Goal: Transaction & Acquisition: Download file/media

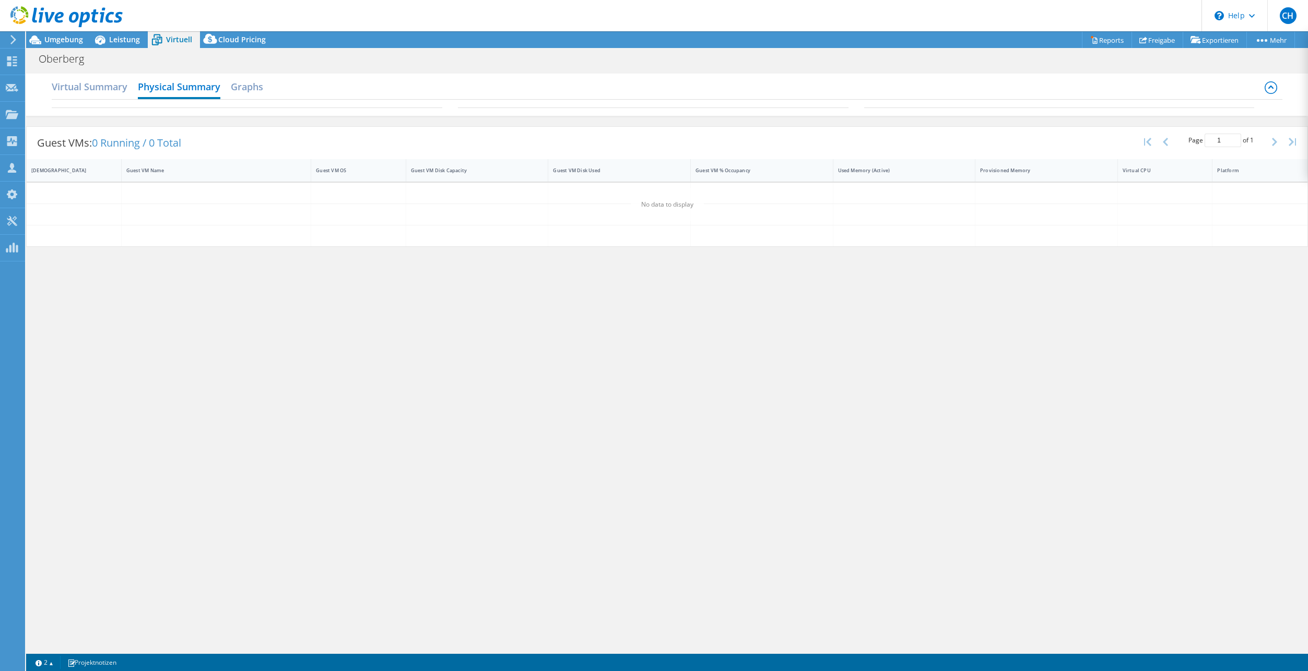
select select "EUFrankfurt"
select select "USD"
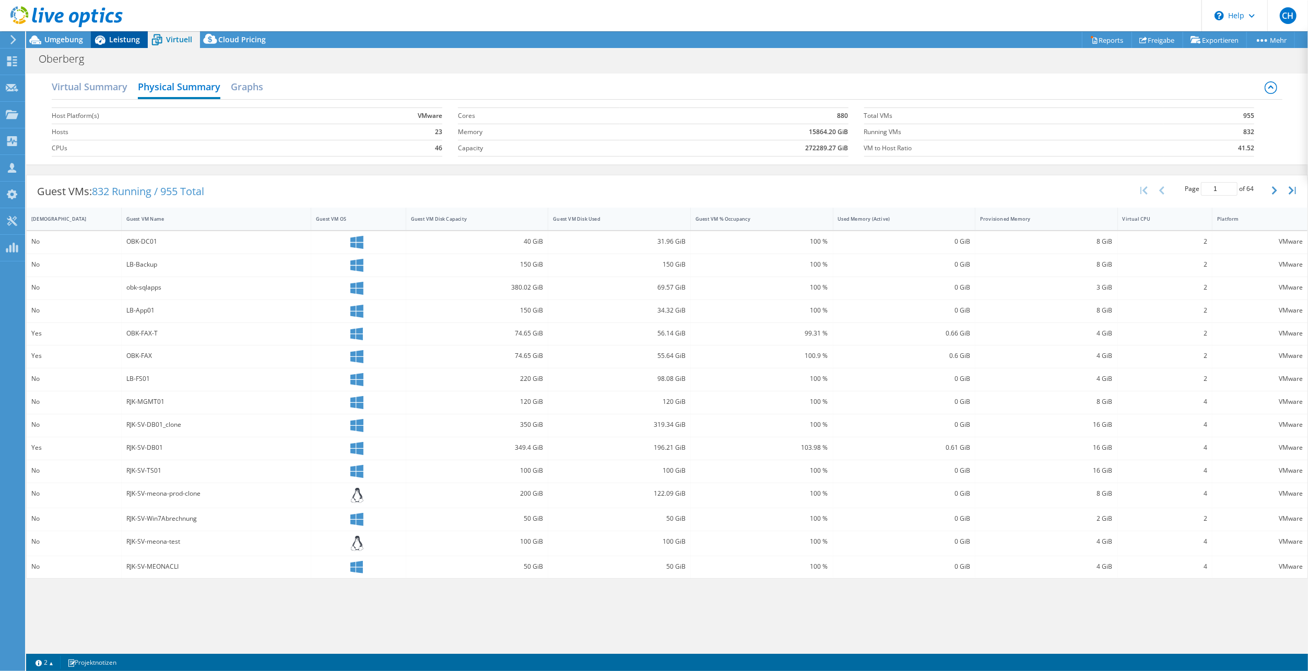
click at [134, 43] on span "Leistung" at bounding box center [124, 39] width 31 height 10
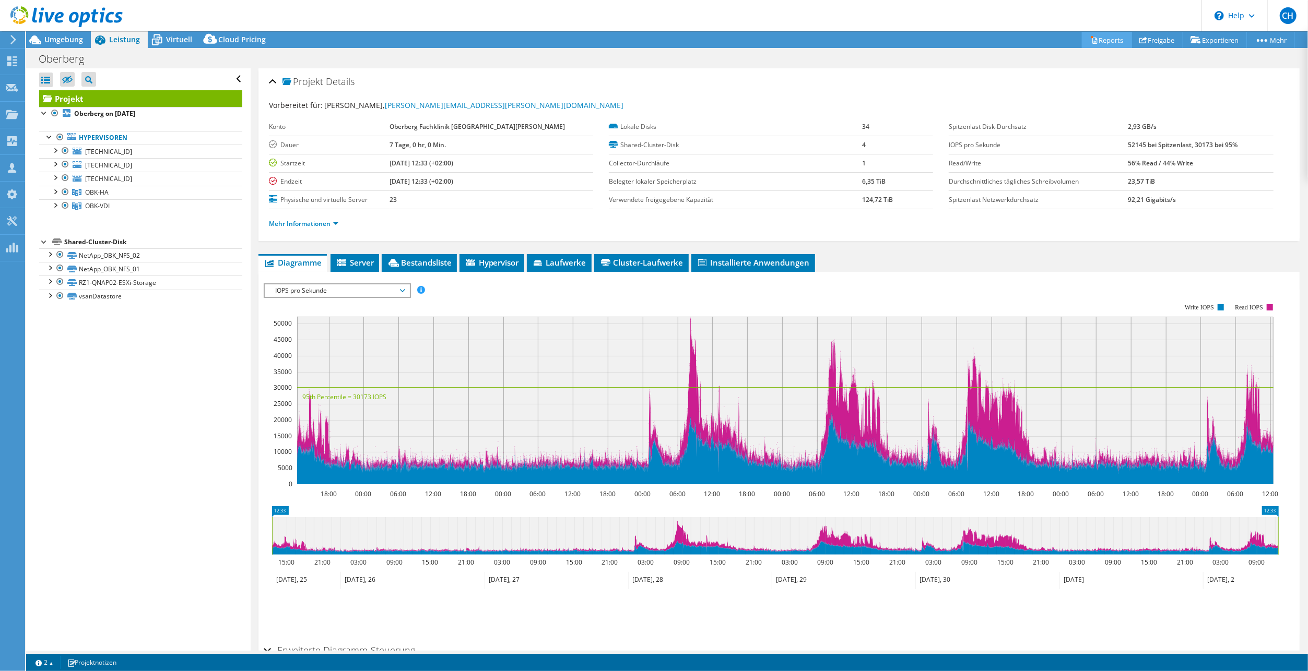
click at [1108, 38] on link "Reports" at bounding box center [1107, 40] width 50 height 16
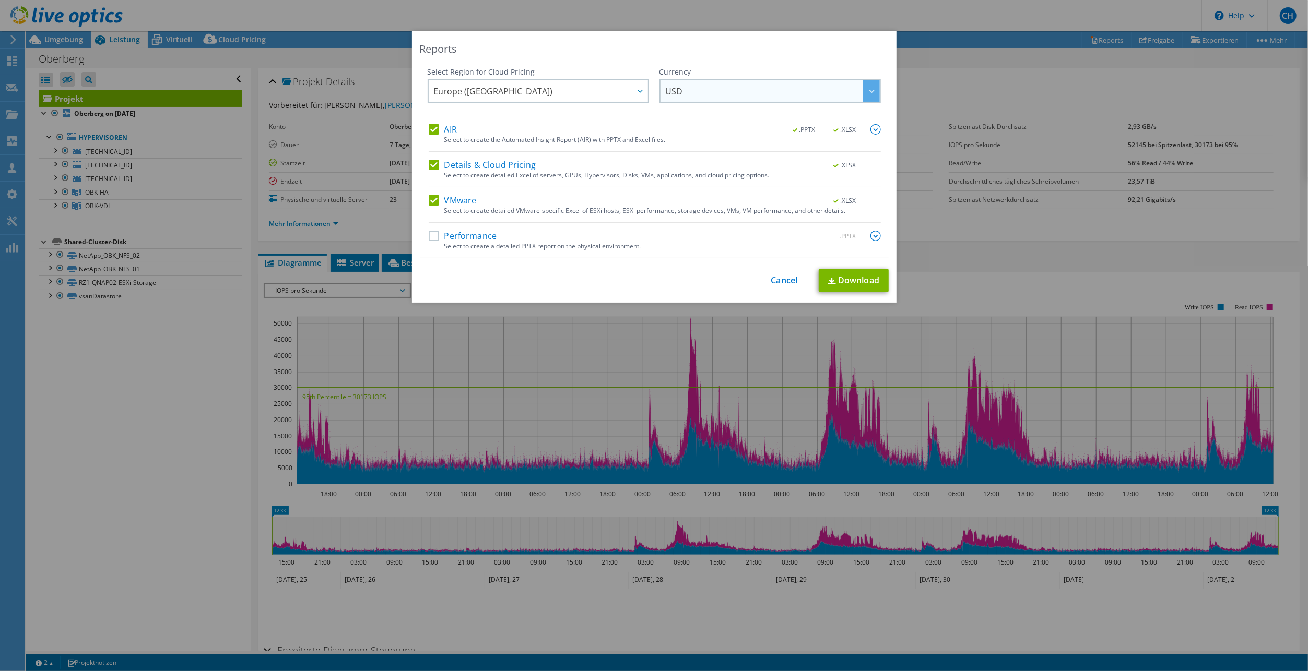
click at [722, 90] on span "USD" at bounding box center [773, 90] width 214 height 21
click at [689, 152] on li "EUR" at bounding box center [770, 155] width 216 height 18
click at [429, 164] on label "Details & Cloud Pricing" at bounding box center [483, 165] width 108 height 10
click at [0, 0] on input "Details & Cloud Pricing" at bounding box center [0, 0] width 0 height 0
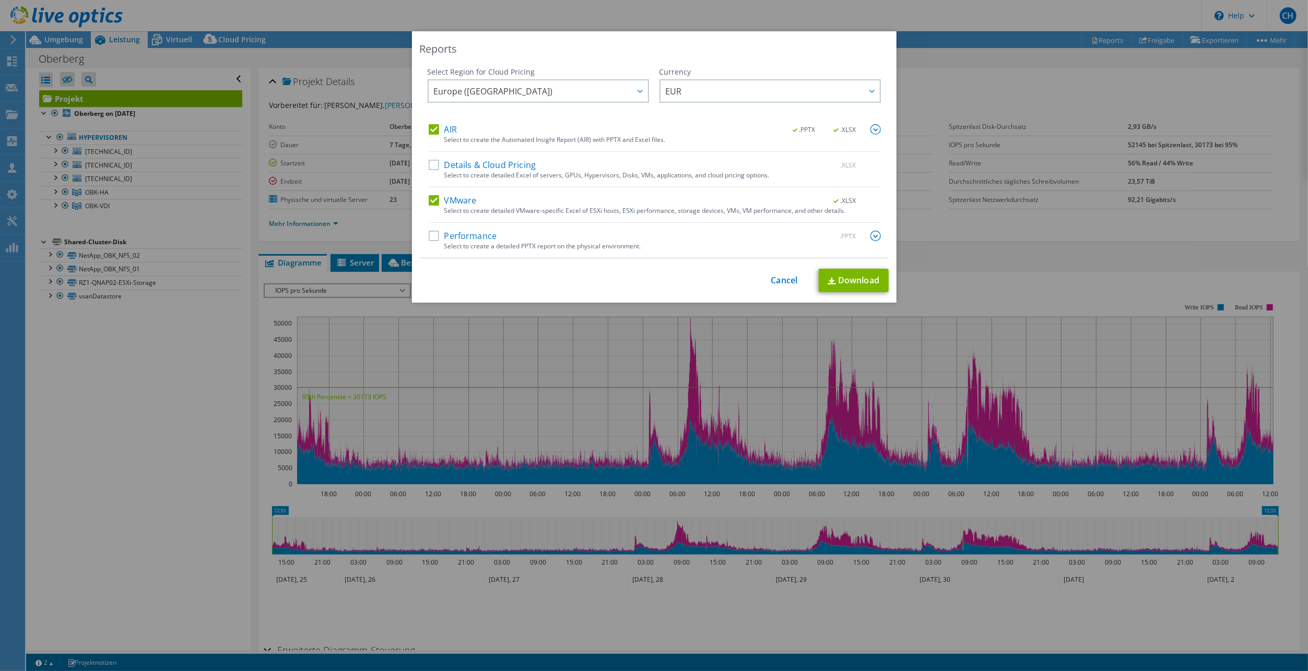
click at [841, 129] on span ".XLSX" at bounding box center [845, 129] width 39 height 7
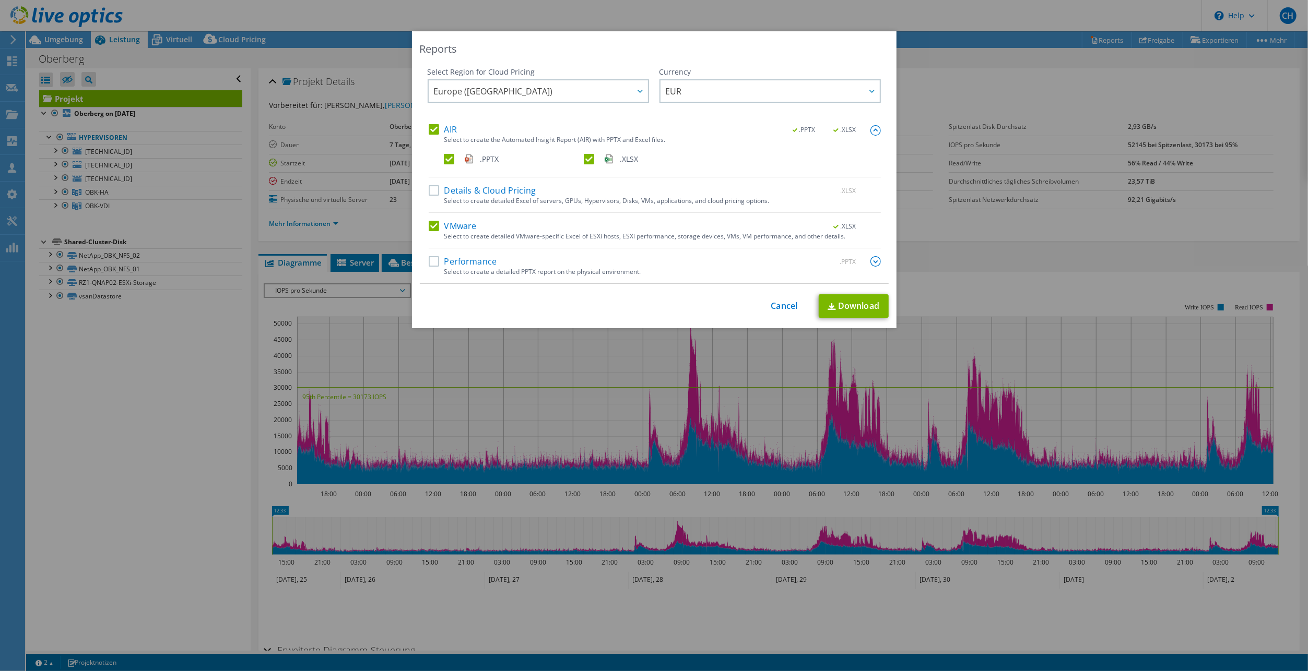
click at [586, 160] on label ".XLSX" at bounding box center [653, 159] width 138 height 10
click at [0, 0] on input ".XLSX" at bounding box center [0, 0] width 0 height 0
click at [429, 261] on label "Performance" at bounding box center [463, 261] width 68 height 10
click at [0, 0] on input "Performance" at bounding box center [0, 0] width 0 height 0
click at [432, 222] on label "VMware" at bounding box center [453, 226] width 48 height 10
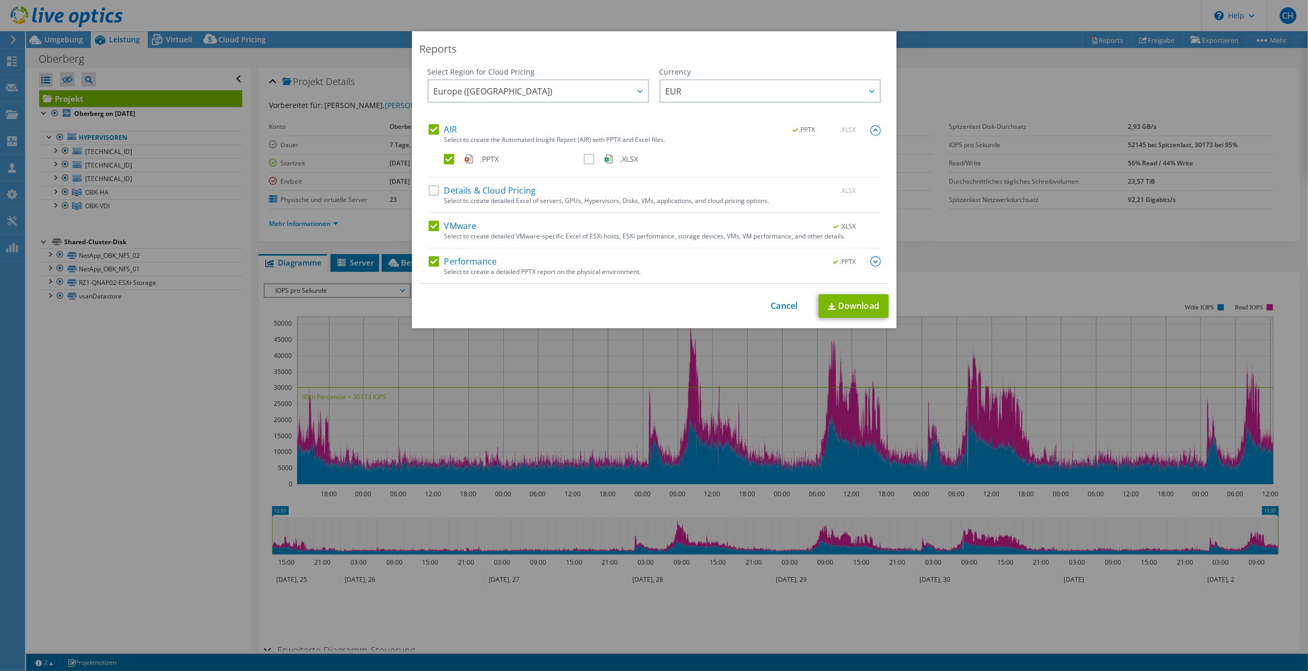
click at [0, 0] on input "VMware" at bounding box center [0, 0] width 0 height 0
click at [849, 306] on link "Download" at bounding box center [854, 305] width 70 height 23
click at [874, 43] on div "Reports" at bounding box center [654, 49] width 469 height 15
click at [176, 490] on div "Reports Select Region for Cloud Pricing Asia Pacific ([GEOGRAPHIC_DATA]) [GEOGR…" at bounding box center [654, 335] width 1308 height 609
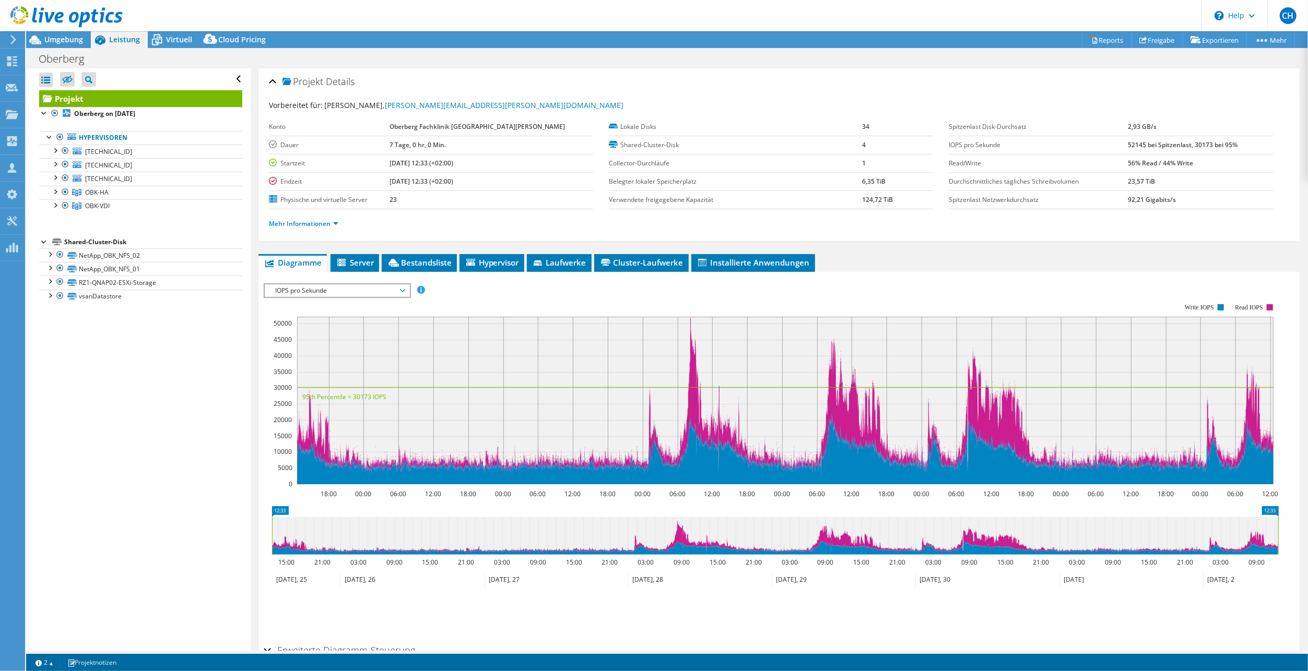
click at [360, 290] on span "IOPS pro Sekunde" at bounding box center [337, 291] width 134 height 13
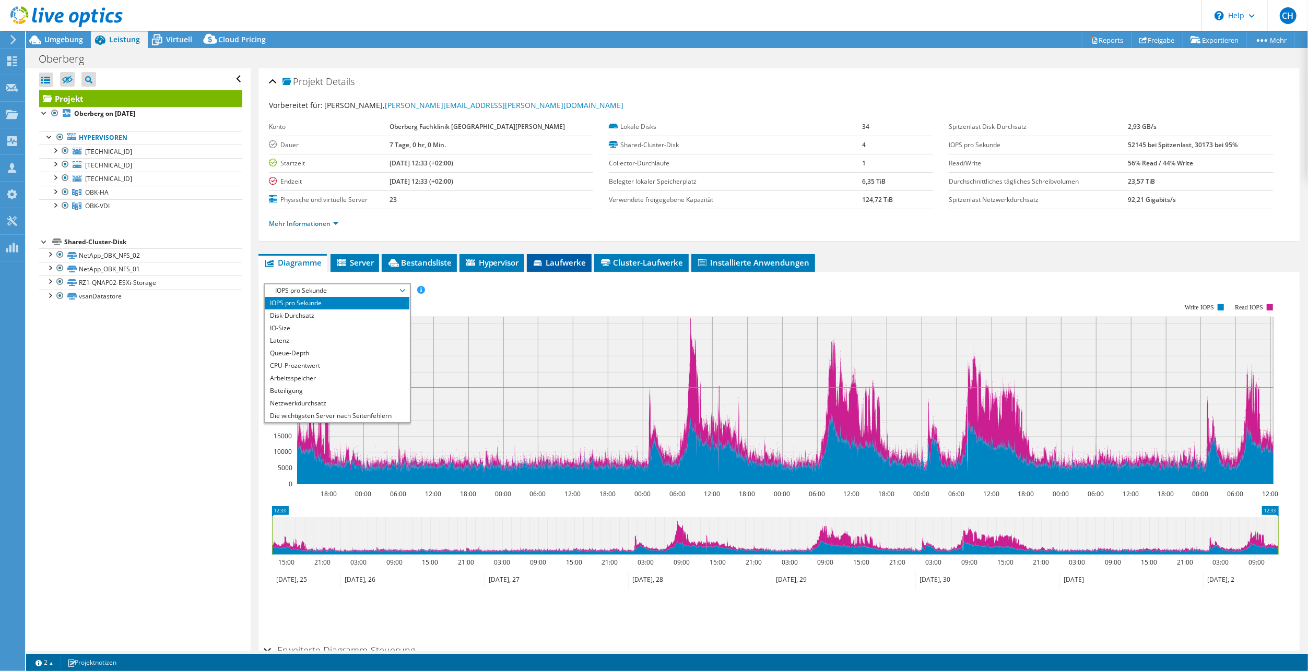
click at [554, 264] on span "Laufwerke" at bounding box center [559, 262] width 54 height 10
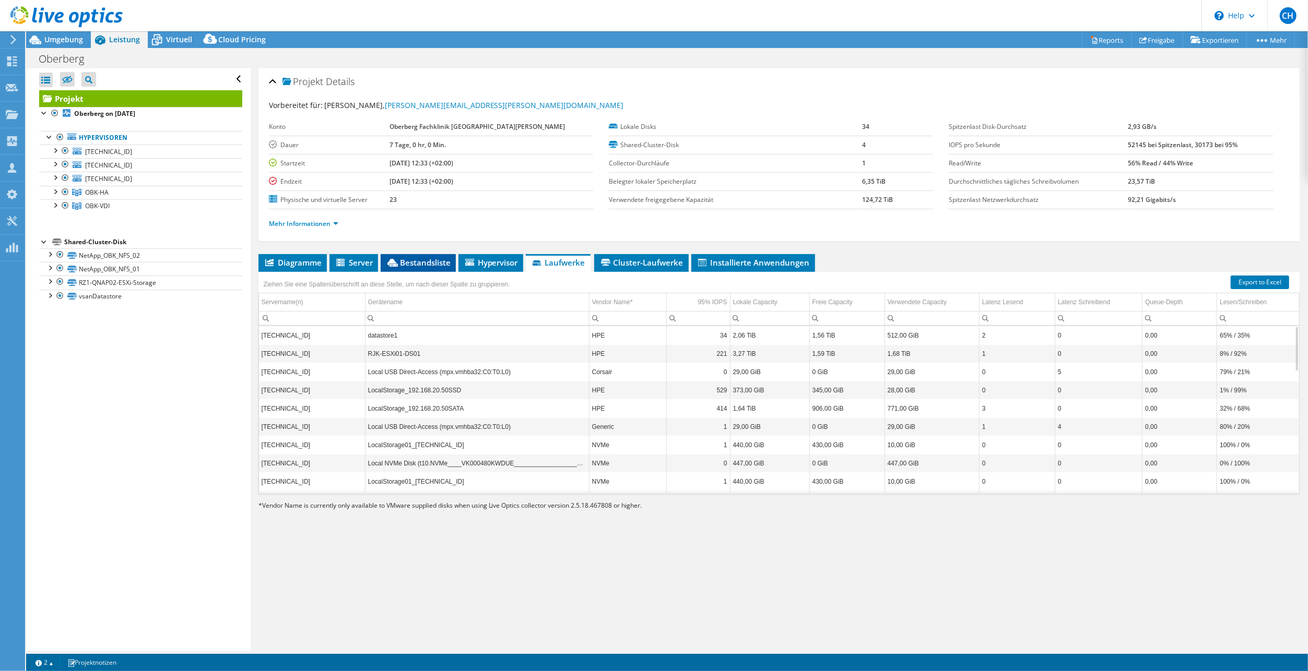
click at [434, 257] on span "Bestandsliste" at bounding box center [418, 262] width 65 height 10
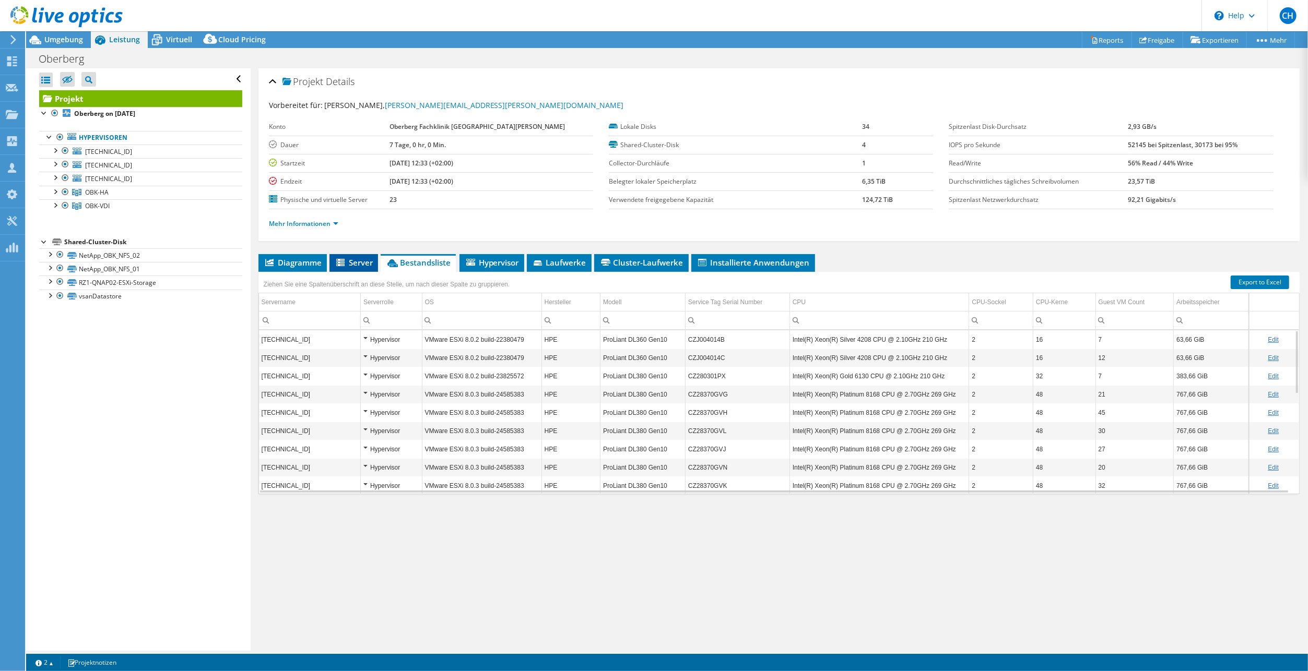
click at [337, 259] on icon at bounding box center [340, 262] width 8 height 7
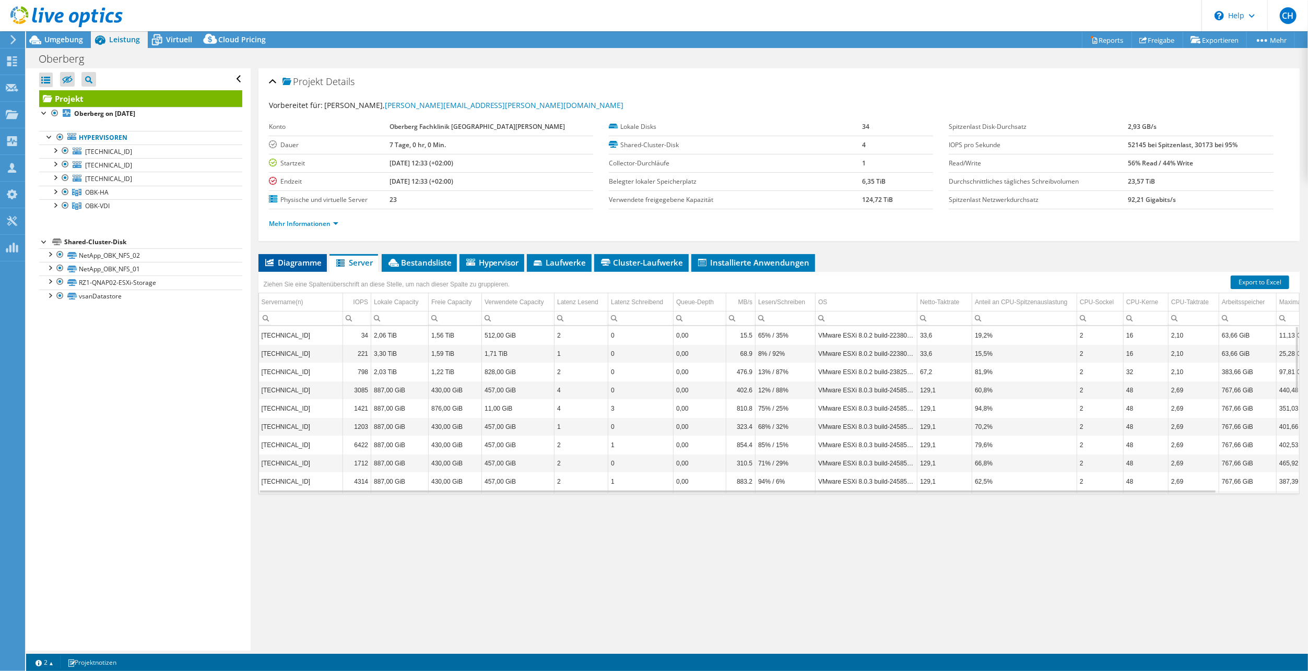
click at [277, 257] on span "Diagramme" at bounding box center [293, 262] width 58 height 10
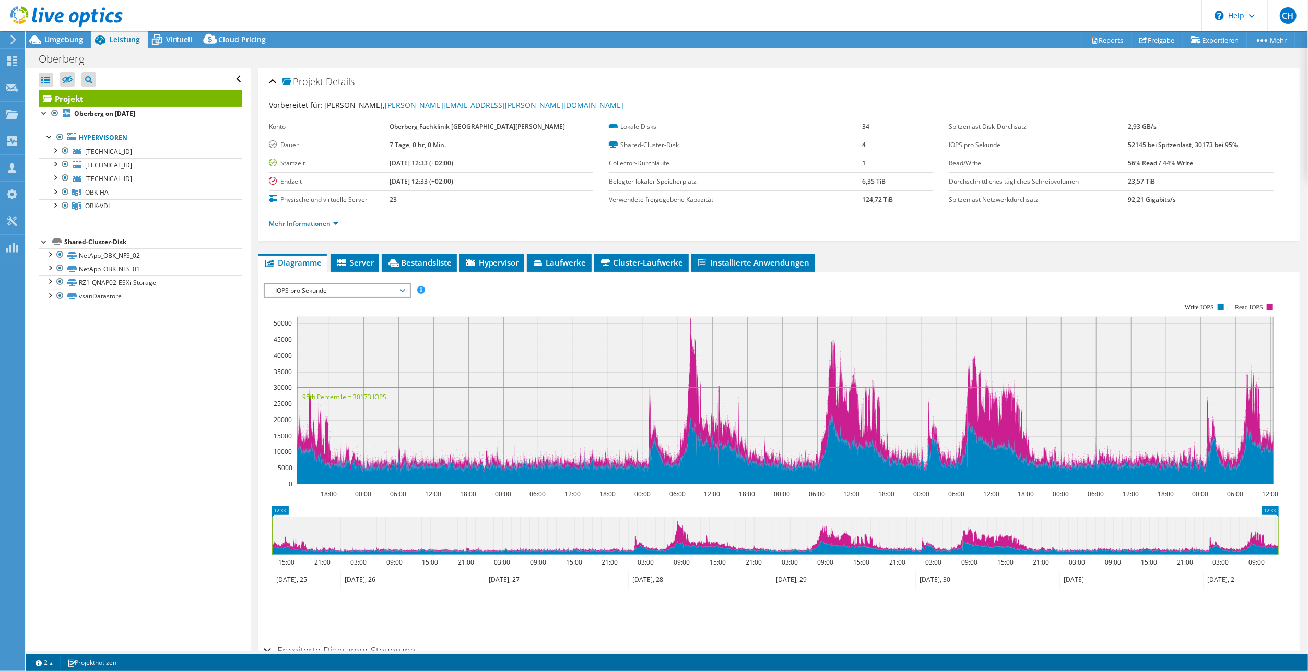
click at [338, 292] on span "IOPS pro Sekunde" at bounding box center [337, 291] width 134 height 13
click at [181, 371] on div "Alle öffnen Alle schließen Ausgeschlossene Knoten verbergen Projektbaumfilter" at bounding box center [138, 359] width 224 height 583
click at [183, 39] on span "Virtuell" at bounding box center [179, 39] width 26 height 10
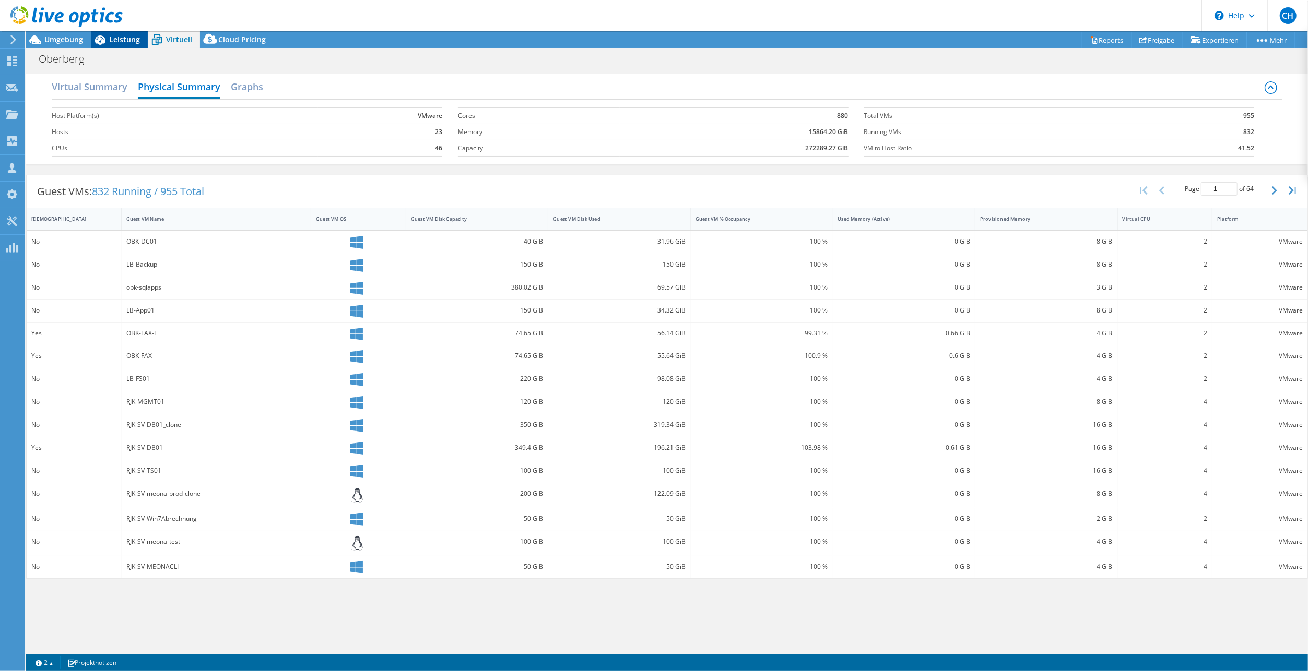
click at [128, 33] on div "Leistung" at bounding box center [119, 39] width 57 height 17
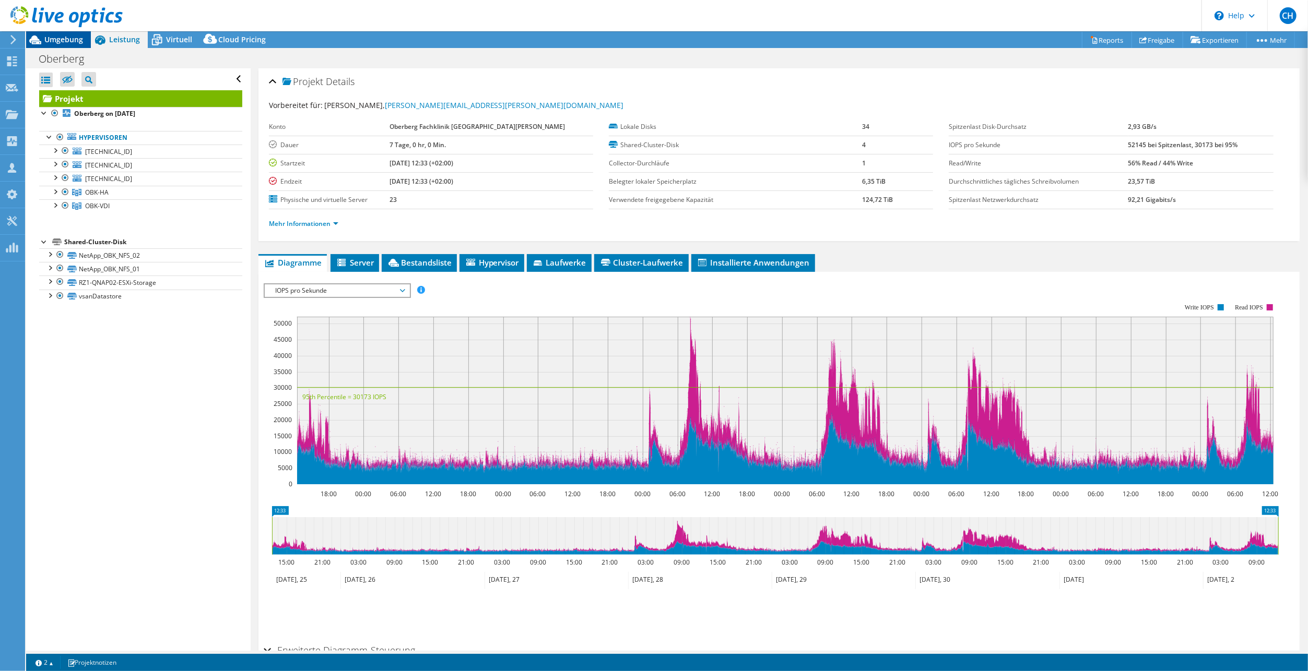
click at [75, 38] on span "Umgebung" at bounding box center [63, 39] width 39 height 10
